Goal: Information Seeking & Learning: Find specific fact

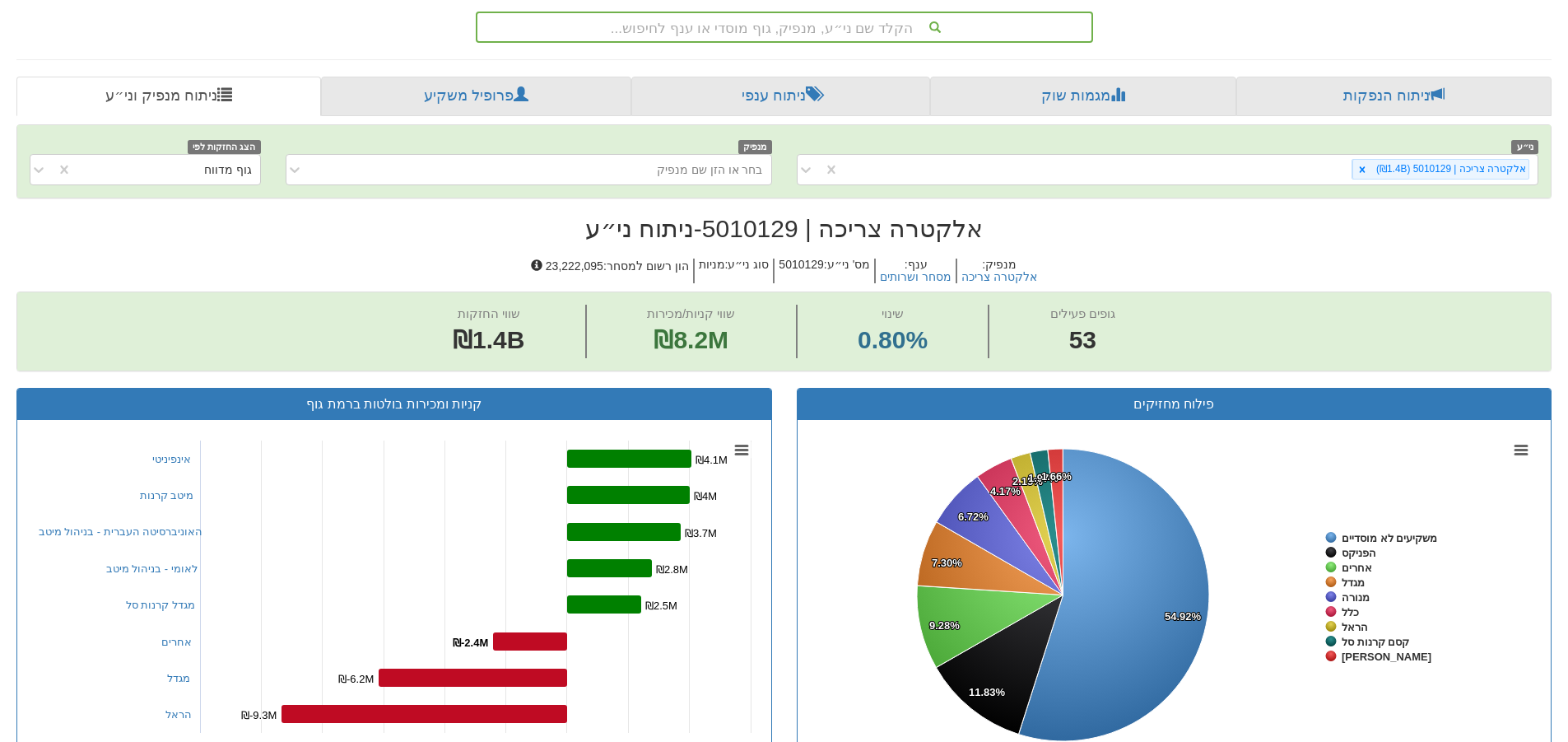
scroll to position [193, 0]
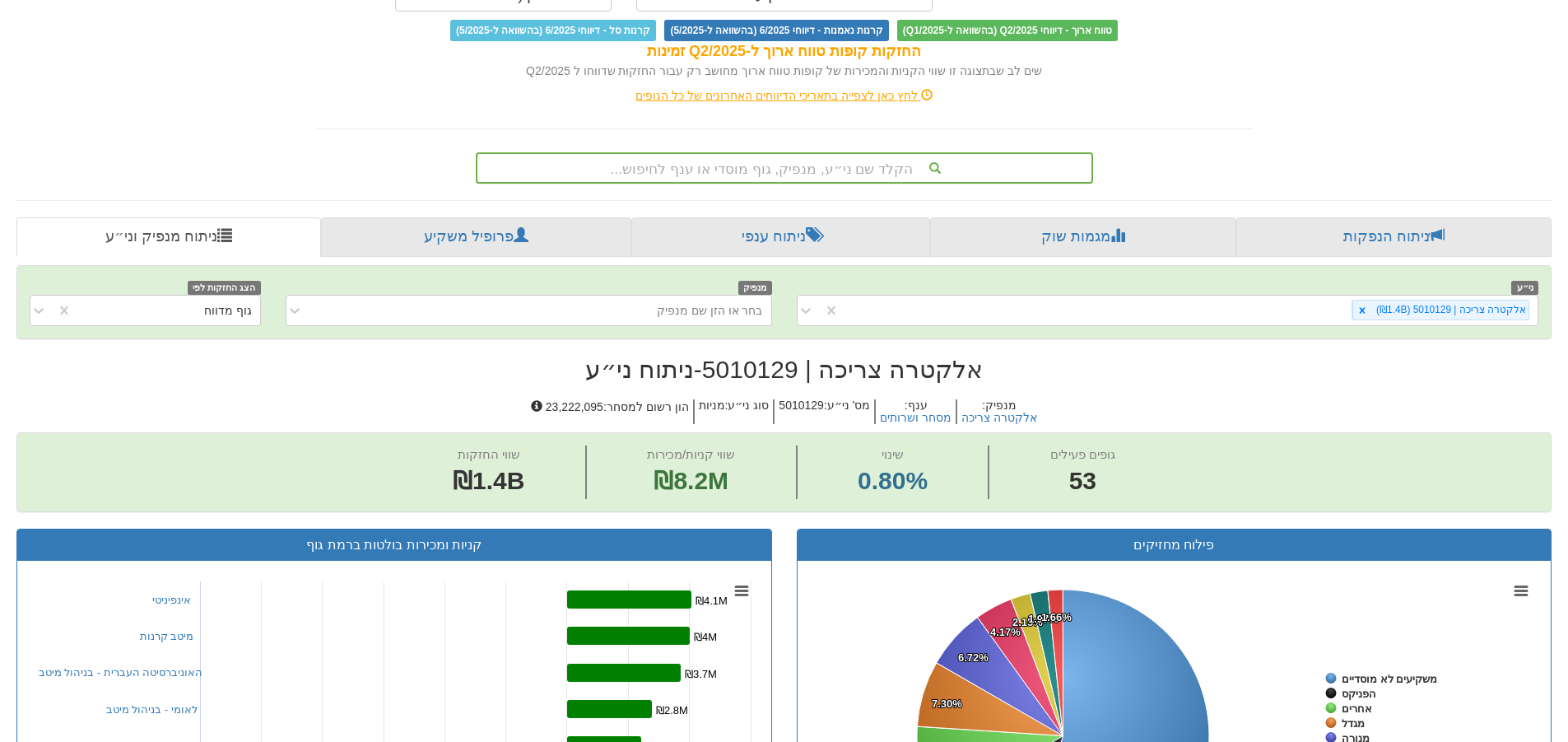
click at [857, 164] on div "הקלד שם ני״ע, מנפיק, גוף מוסדי או ענף לחיפוש..." at bounding box center [784, 167] width 614 height 28
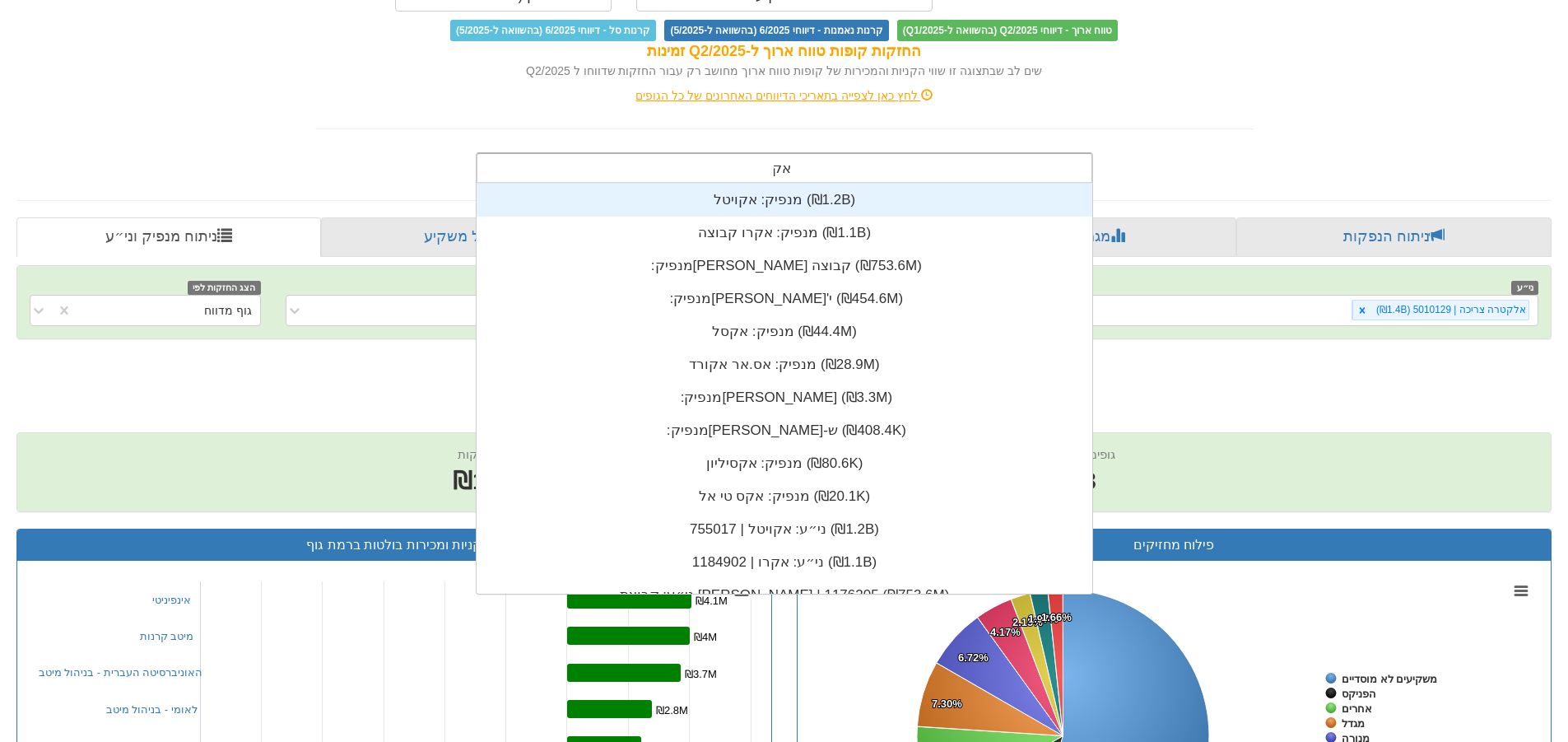
scroll to position [410, 0]
type input "אק"
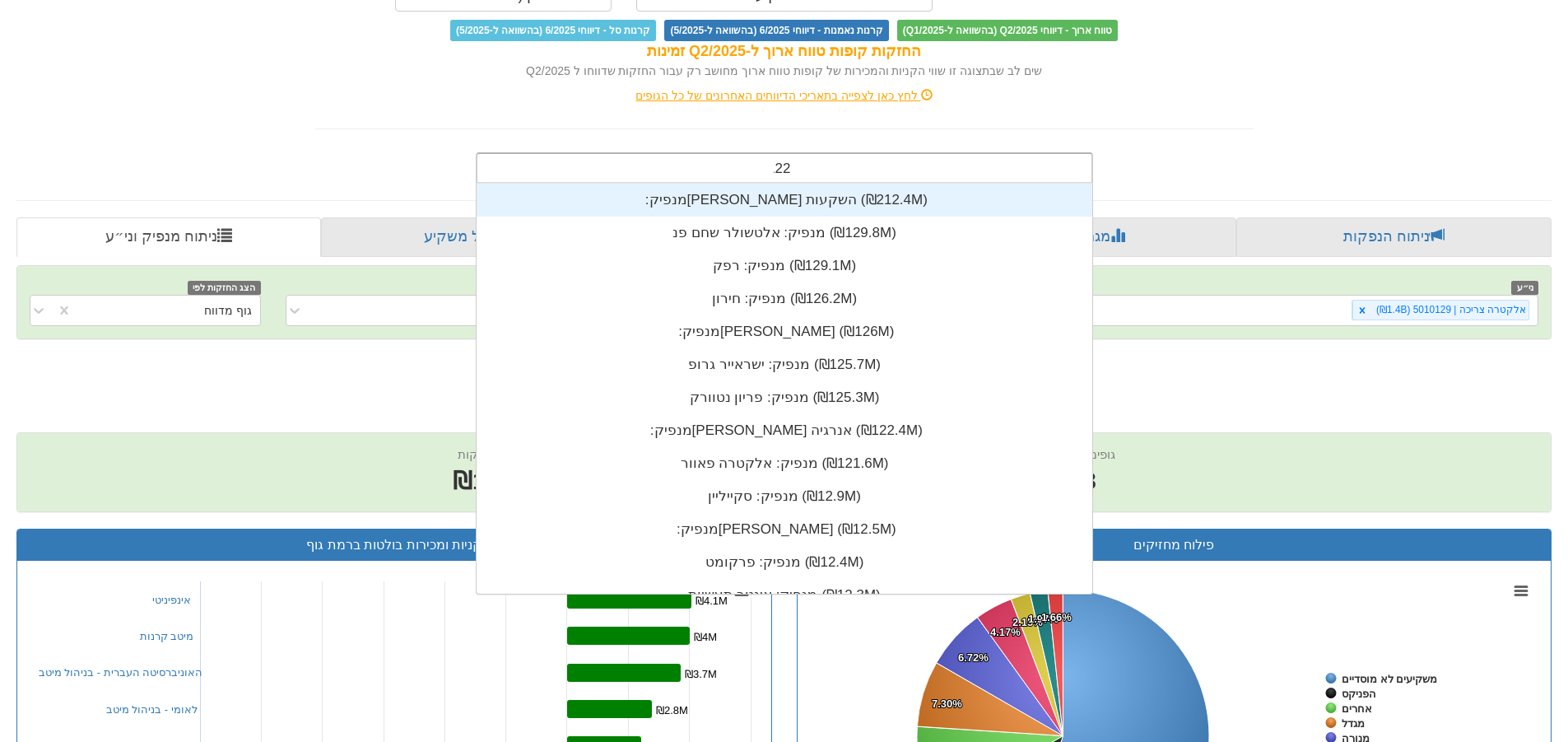
scroll to position [230, 0]
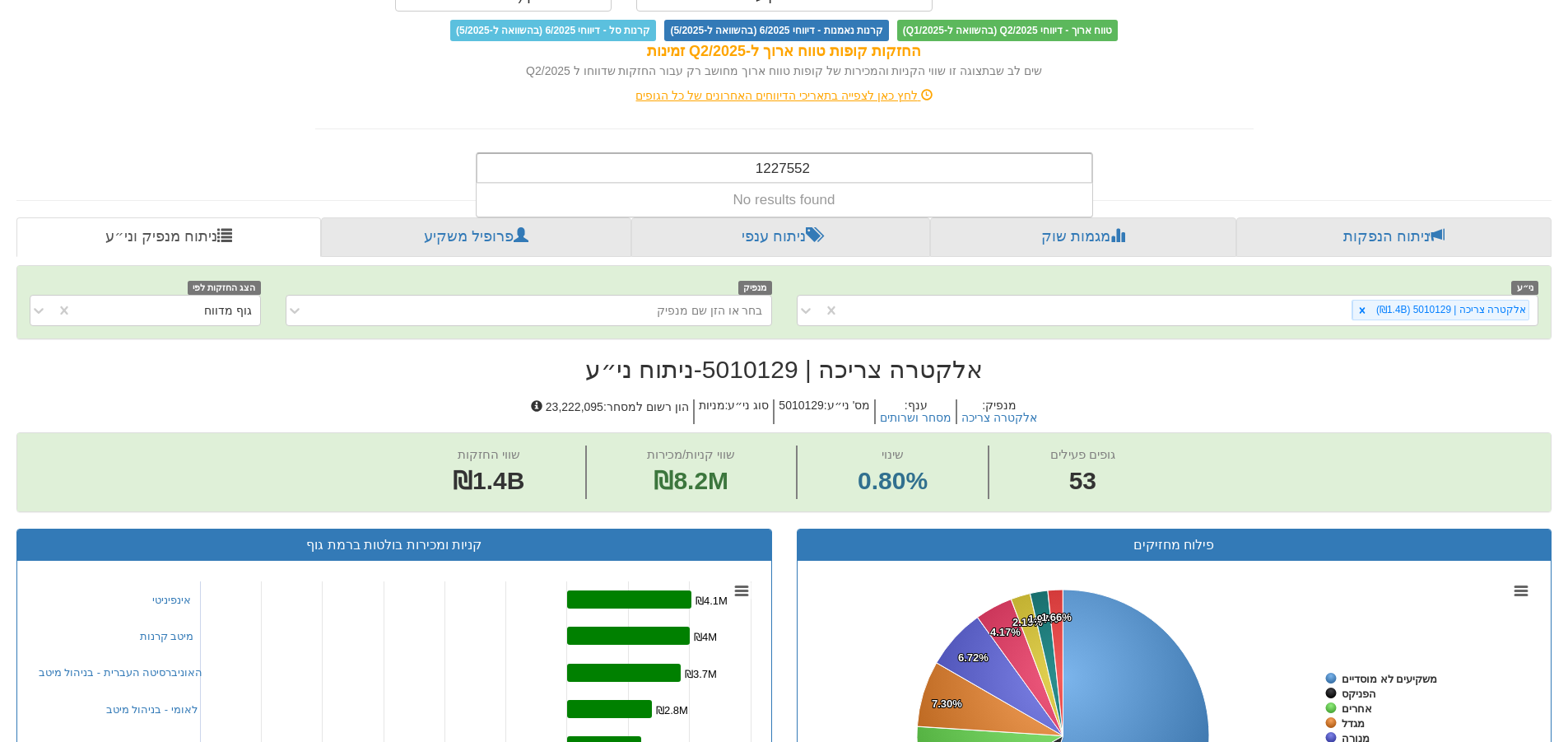
click at [892, 172] on div "1227552 1227552" at bounding box center [784, 167] width 614 height 28
drag, startPoint x: 892, startPoint y: 172, endPoint x: 412, endPoint y: 181, distance: 480.1
drag, startPoint x: 911, startPoint y: 176, endPoint x: 631, endPoint y: 171, distance: 280.0
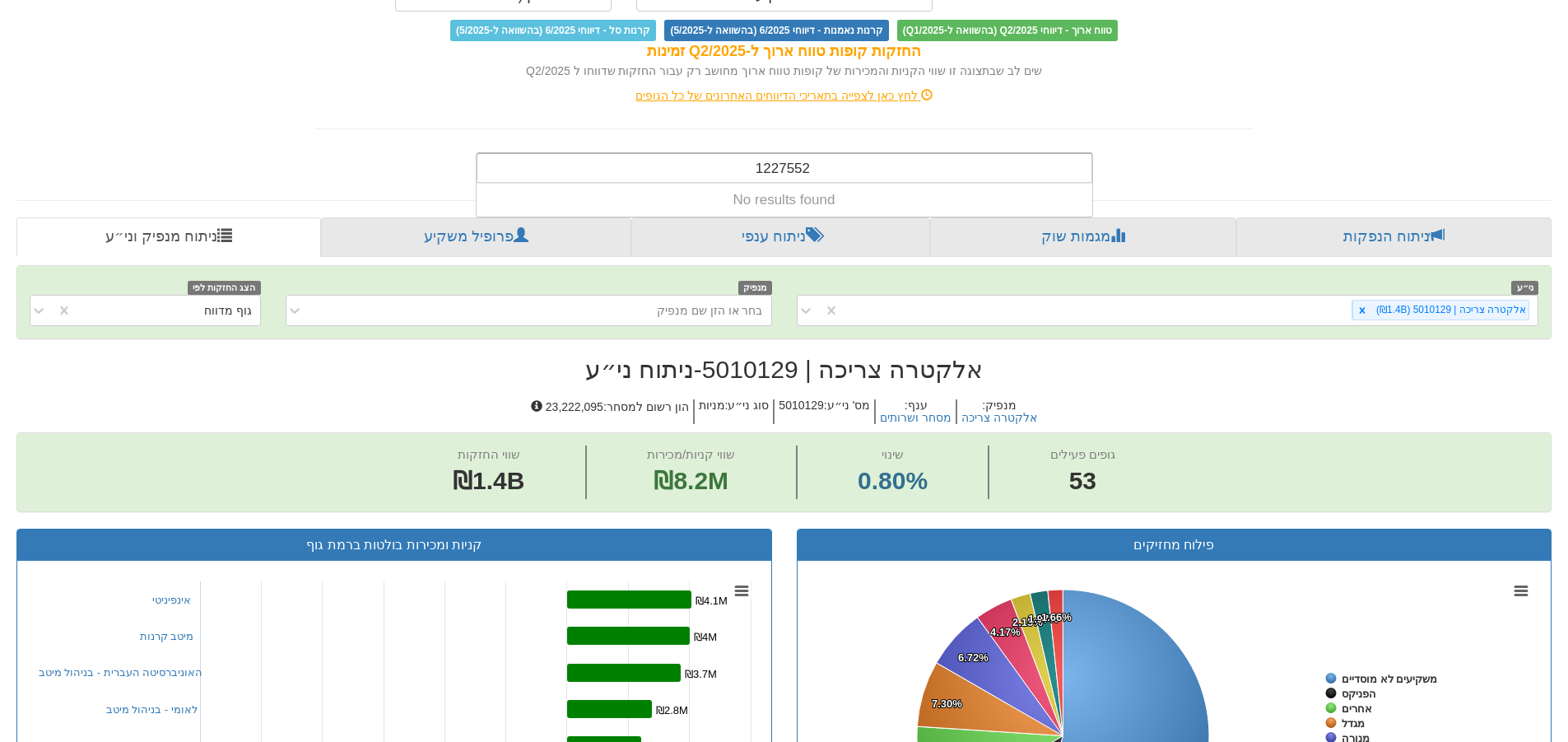
click at [631, 172] on div "1227552 1227552" at bounding box center [784, 167] width 614 height 28
type input "1227552"
drag, startPoint x: 675, startPoint y: 178, endPoint x: 816, endPoint y: 185, distance: 141.2
click at [816, 184] on div "1227552 1227552 No results found" at bounding box center [785, 167] width 618 height 32
click at [764, 163] on input "1227552" at bounding box center [782, 170] width 56 height 33
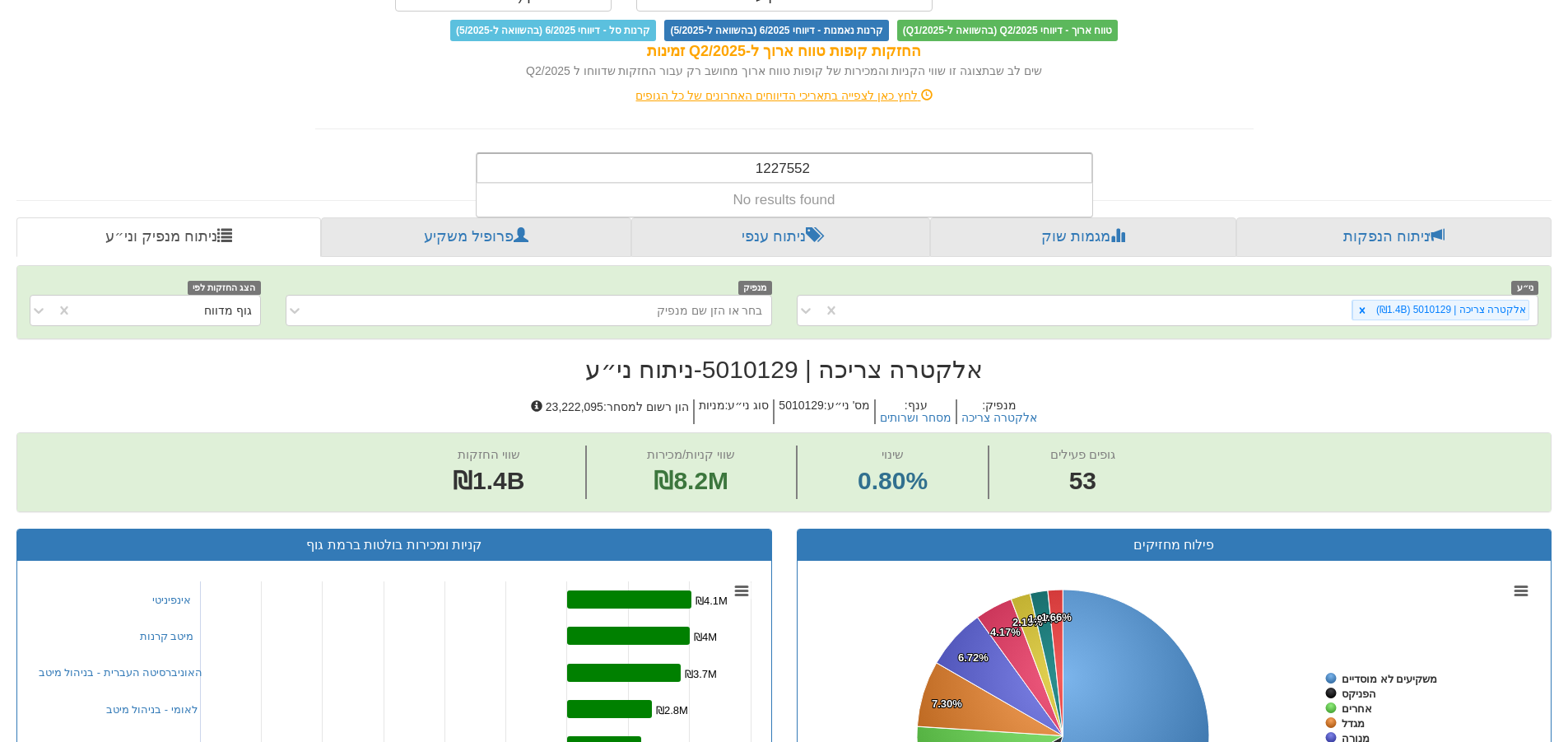
click at [764, 163] on input "1227552" at bounding box center [782, 170] width 56 height 33
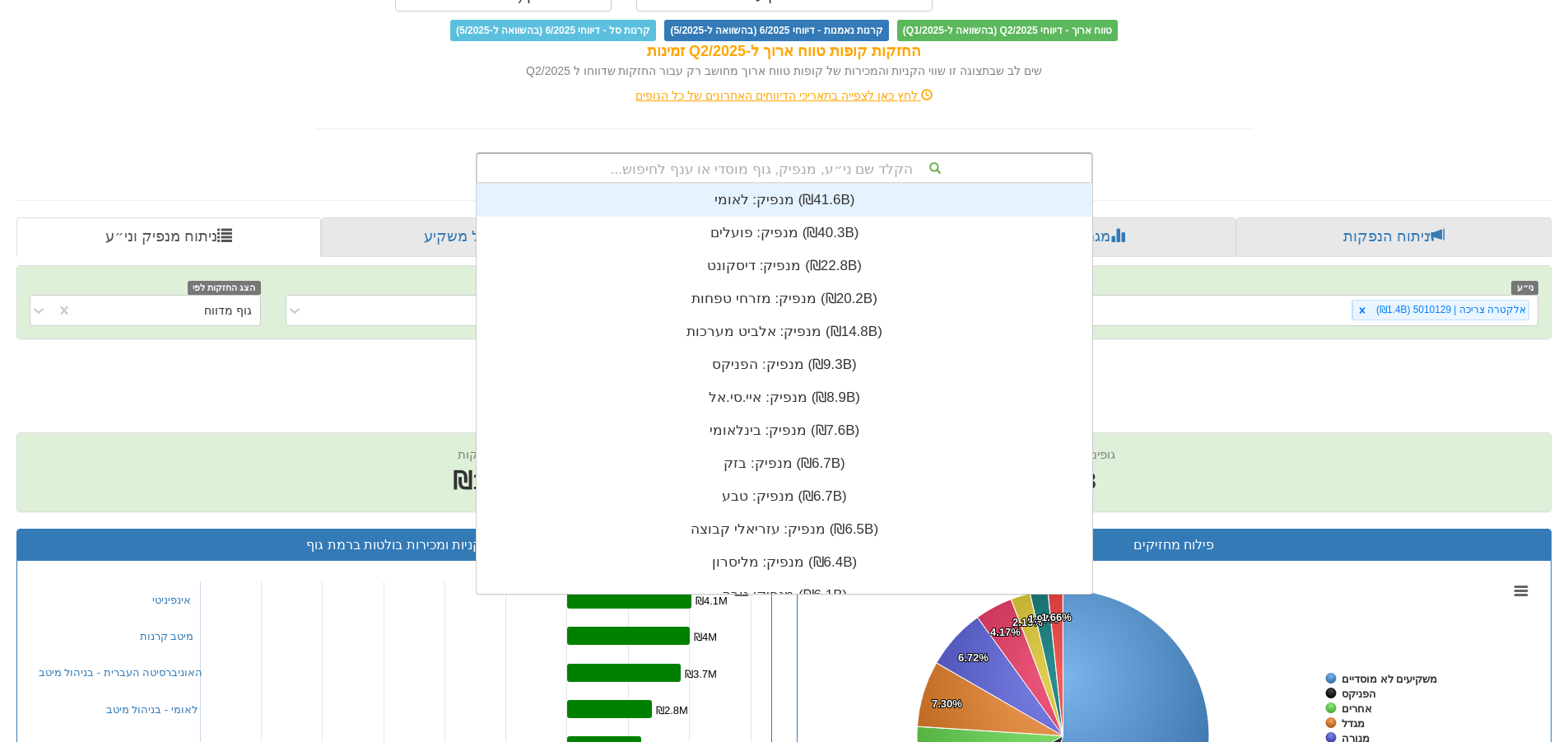
scroll to position [410, 0]
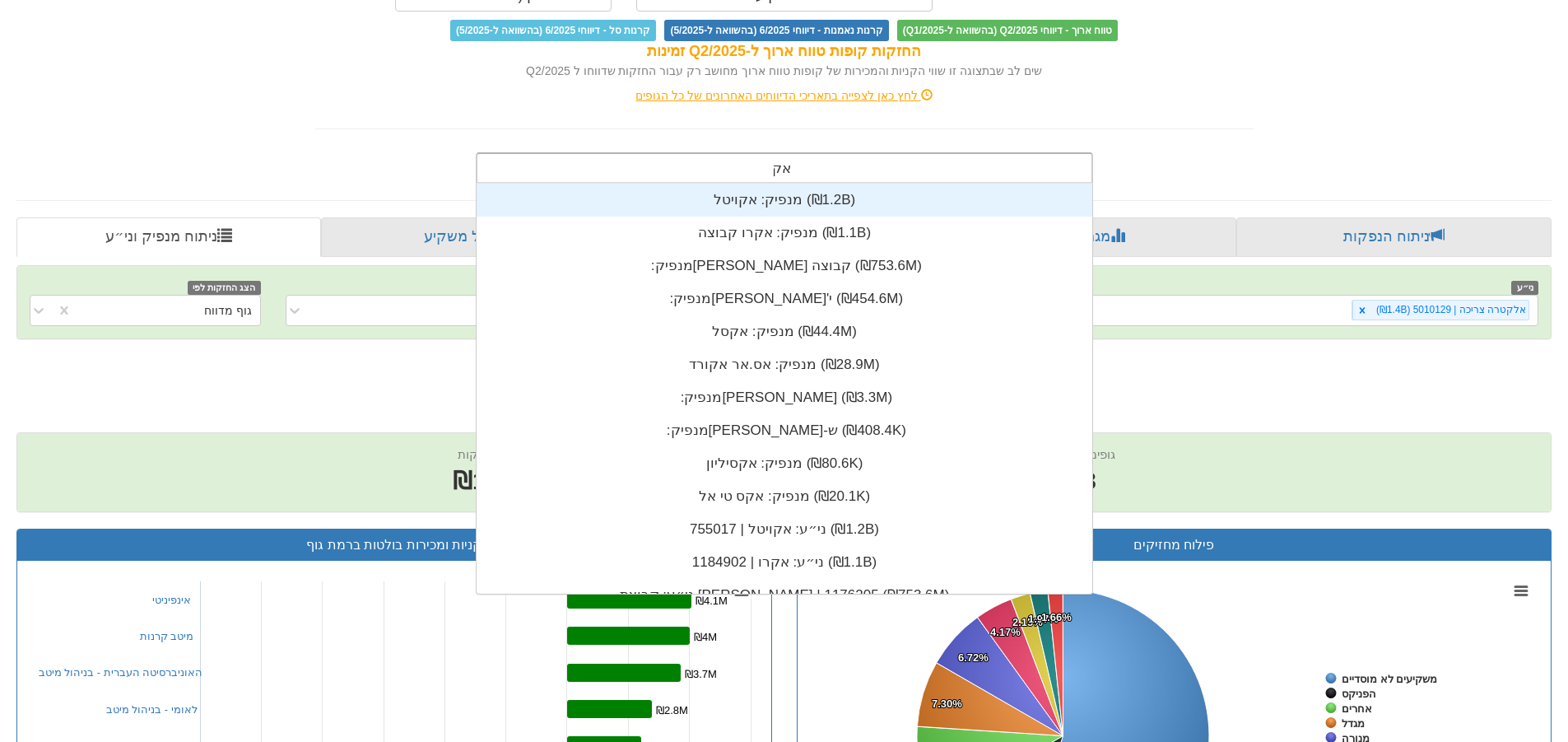
type input "אקס"
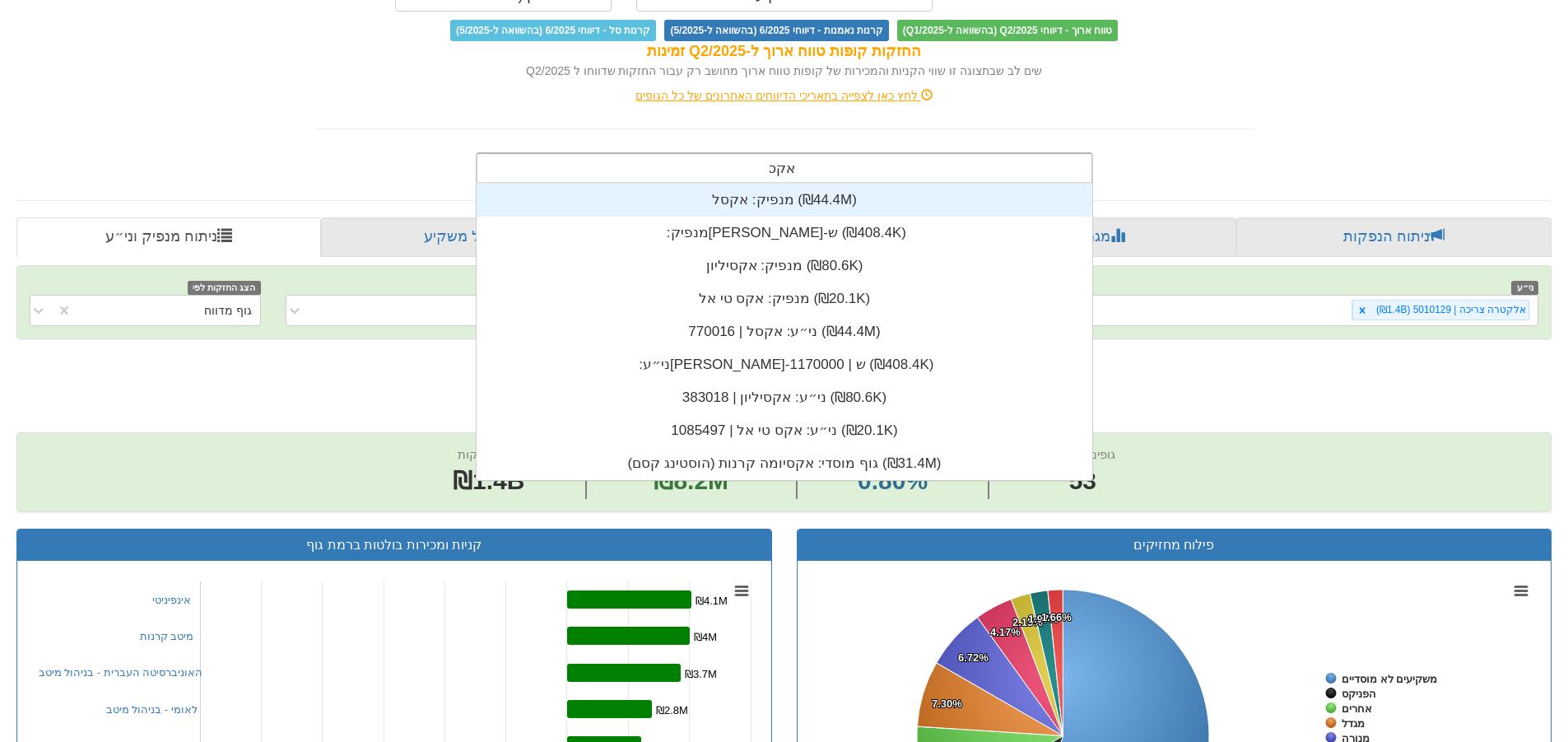
scroll to position [296, 0]
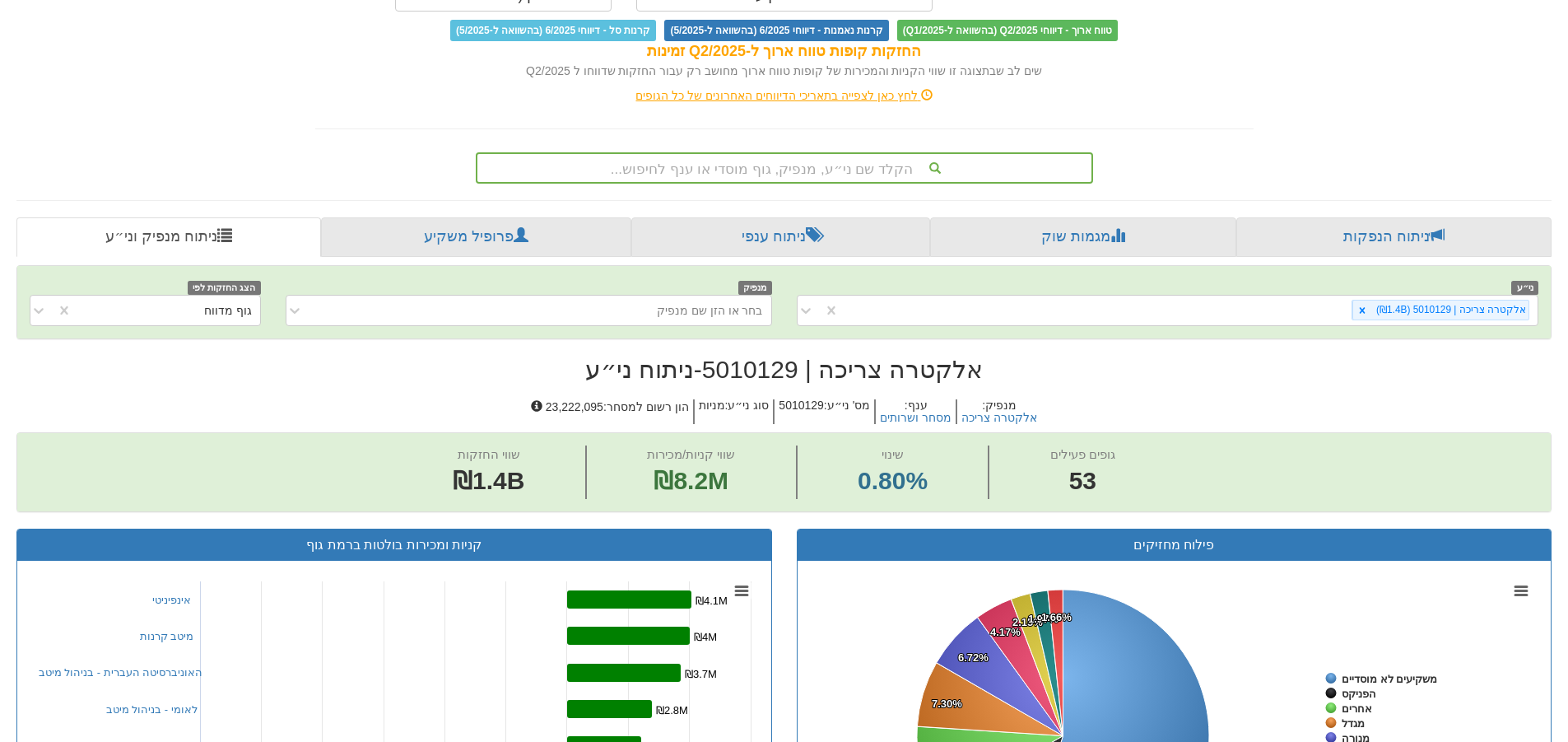
click at [357, 142] on div "מניות הנסחרות בישראל מניות ויחידות השתתפות החזקות של כל סוגי המשקיעים על פי דוח…" at bounding box center [784, 25] width 963 height 317
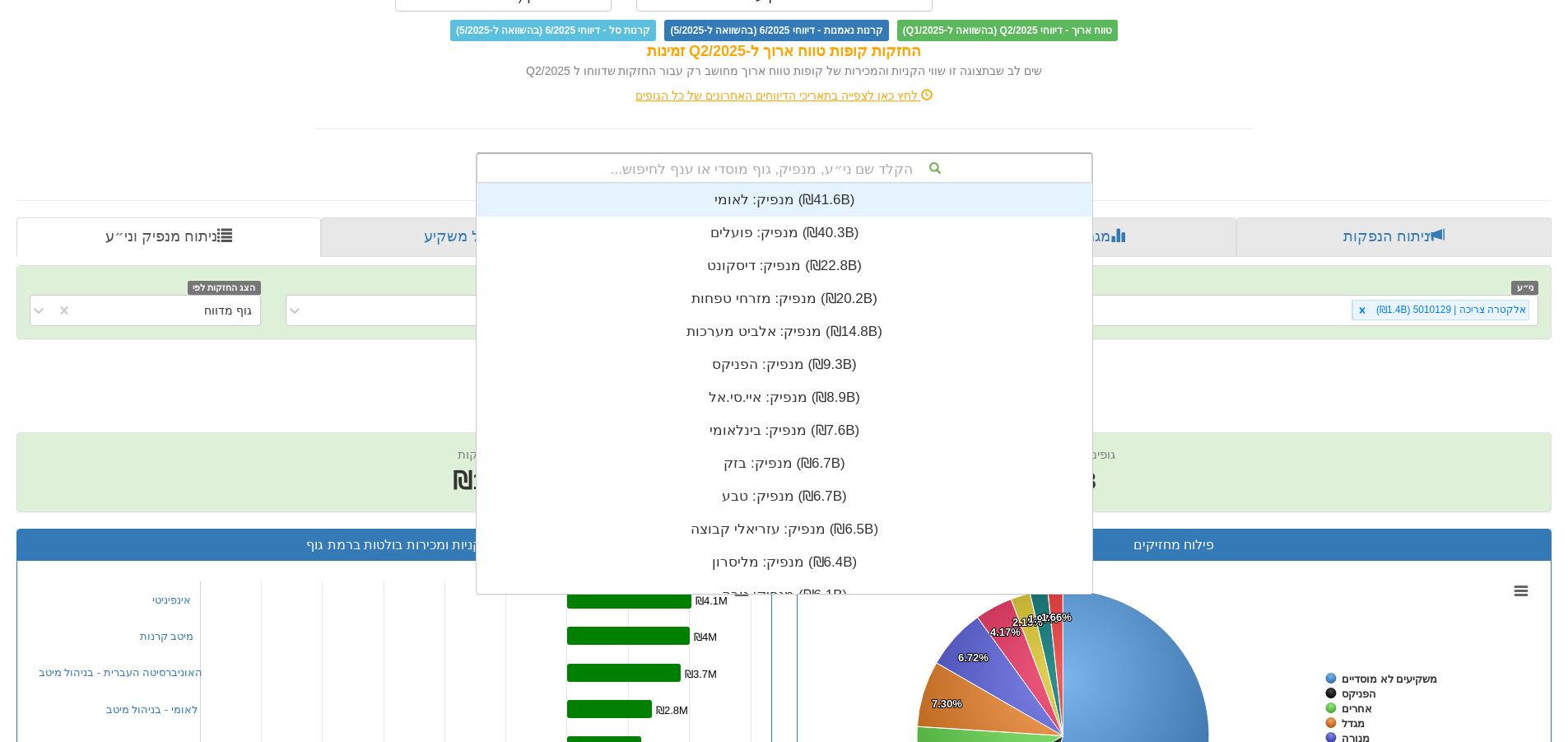
click at [875, 166] on div "הקלד שם ני״ע, מנפיק, גוף מוסדי או ענף לחיפוש..." at bounding box center [784, 167] width 614 height 28
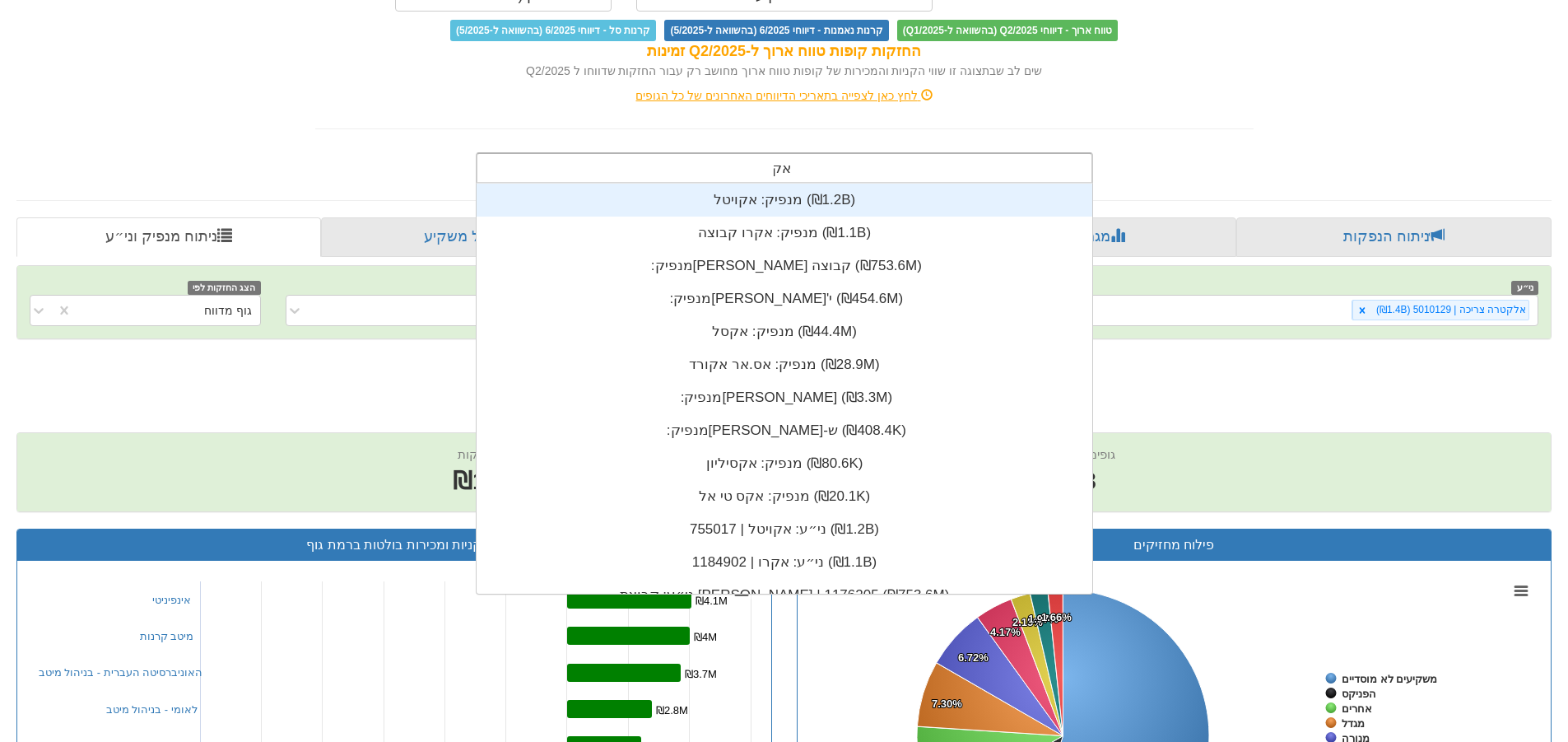
type input "אקס"
